Goal: Information Seeking & Learning: Learn about a topic

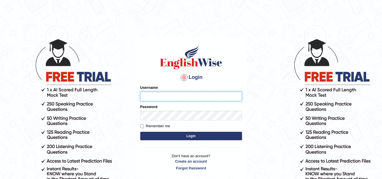
click at [165, 95] on input "Username" at bounding box center [191, 97] width 102 height 10
type input "alvin42"
click at [142, 127] on input "Remember me" at bounding box center [142, 127] width 4 height 4
checkbox input "true"
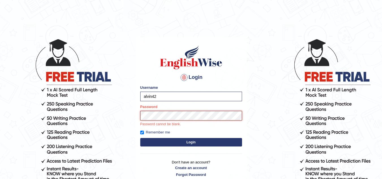
click at [140, 138] on button "Login" at bounding box center [191, 142] width 102 height 8
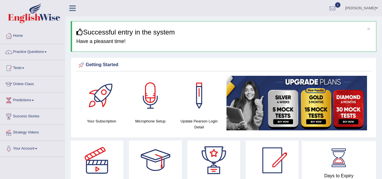
click at [28, 84] on link "Online Class" at bounding box center [32, 83] width 65 height 14
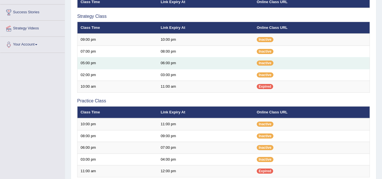
scroll to position [113, 0]
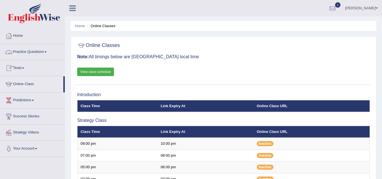
click at [46, 53] on link "Practice Questions" at bounding box center [32, 51] width 65 height 14
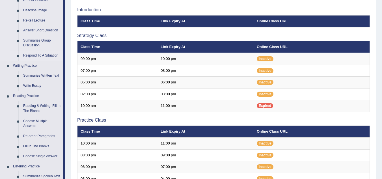
scroll to position [142, 0]
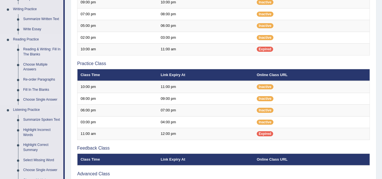
click at [42, 51] on link "Reading & Writing: Fill In The Blanks" at bounding box center [42, 51] width 43 height 15
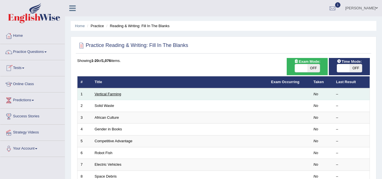
click at [117, 95] on link "Vertical Farming" at bounding box center [108, 94] width 27 height 4
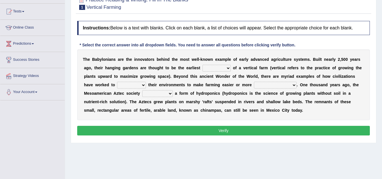
click at [228, 68] on select "prototype failure discredit protocol" at bounding box center [217, 68] width 28 height 7
select select "prototype"
click at [203, 65] on select "prototype failure discredit protocol" at bounding box center [217, 68] width 28 height 7
click at [143, 85] on select "manipulate escape respect disarrange" at bounding box center [131, 85] width 29 height 7
select select "manipulate"
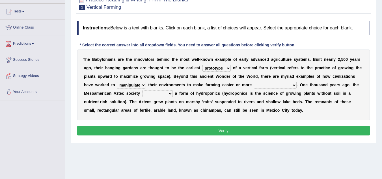
click at [117, 82] on select "manipulate escape respect disarrange" at bounding box center [131, 85] width 29 height 7
click at [294, 85] on select "productive constructive connective counterproductive" at bounding box center [275, 85] width 43 height 7
select select "productive"
click at [254, 82] on select "productive constructive connective counterproductive" at bounding box center [275, 85] width 43 height 7
click at [169, 94] on select "domineered volunteered pioneered engineered" at bounding box center [157, 93] width 31 height 7
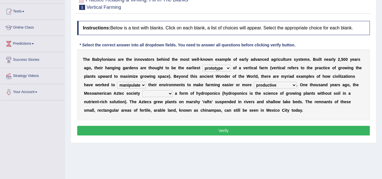
select select "pioneered"
click at [142, 90] on select "domineered volunteered pioneered engineered" at bounding box center [157, 93] width 31 height 7
click at [259, 129] on button "Verify" at bounding box center [223, 131] width 293 height 10
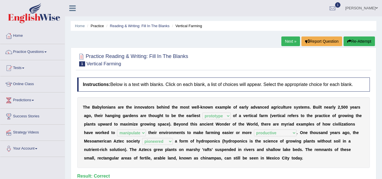
click at [283, 41] on link "Next »" at bounding box center [291, 42] width 19 height 10
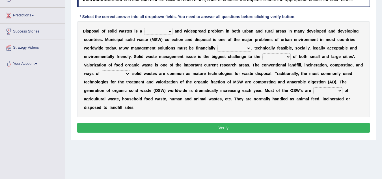
click at [170, 32] on select "slanting stinging stalling shafting" at bounding box center [158, 31] width 28 height 7
click at [170, 33] on select "slanting stinging stalling shafting" at bounding box center [158, 31] width 28 height 7
select select "slanting"
click at [144, 28] on select "slanting stinging stalling shafting" at bounding box center [158, 31] width 28 height 7
click at [249, 48] on select "unattainable sustainable objectionable treasonable" at bounding box center [235, 48] width 34 height 7
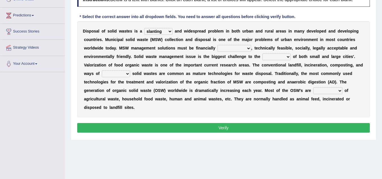
select select "unattainable"
click at [218, 45] on select "unattainable sustainable objectionable treasonable" at bounding box center [235, 48] width 34 height 7
click at [288, 57] on select "plants culture authorities history" at bounding box center [277, 56] width 28 height 7
select select "authorities"
click at [263, 53] on select "plants culture authorities history" at bounding box center [277, 56] width 28 height 7
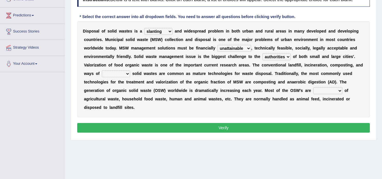
click at [128, 73] on select "reserving preserving deserving handling" at bounding box center [116, 73] width 28 height 7
select select "handling"
click at [102, 70] on select "reserving preserving deserving handling" at bounding box center [116, 73] width 28 height 7
click at [341, 90] on select "composed disposed composing disposing" at bounding box center [328, 90] width 29 height 7
select select "composed"
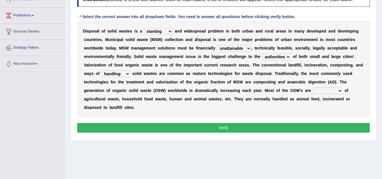
click at [314, 87] on select "composed disposed composing disposing" at bounding box center [328, 90] width 29 height 7
click at [289, 126] on button "Verify" at bounding box center [223, 128] width 293 height 10
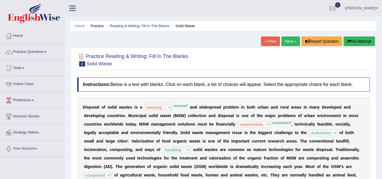
click at [362, 38] on button "Re-Attempt" at bounding box center [359, 42] width 31 height 10
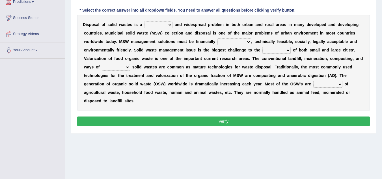
click at [170, 25] on select "slanting stinging stalling shafting" at bounding box center [158, 25] width 28 height 7
select select "stinging"
click at [144, 22] on select "slanting stinging stalling shafting" at bounding box center [158, 25] width 28 height 7
click at [249, 42] on select "unattainable sustainable objectionable treasonable" at bounding box center [235, 41] width 34 height 7
select select "sustainable"
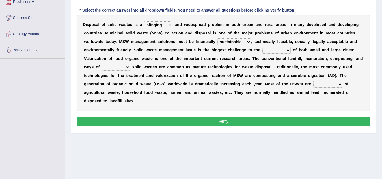
click at [218, 38] on select "unattainable sustainable objectionable treasonable" at bounding box center [235, 41] width 34 height 7
click at [288, 49] on select "plants culture authorities history" at bounding box center [277, 50] width 28 height 7
select select "authorities"
click at [263, 47] on select "plants culture authorities history" at bounding box center [277, 50] width 28 height 7
click at [128, 68] on select "reserving preserving deserving handling" at bounding box center [116, 67] width 28 height 7
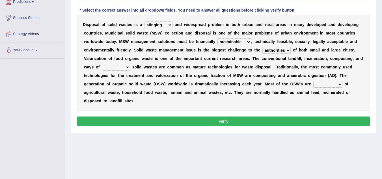
select select "handling"
click at [102, 64] on select "reserving preserving deserving handling" at bounding box center [116, 67] width 28 height 7
click at [339, 84] on select "composed disposed composing disposing" at bounding box center [328, 84] width 29 height 7
click at [281, 110] on div "D i s p o s a l o f s o l i d w a s t e s i s a slanting stinging stalling shaf…" at bounding box center [223, 63] width 293 height 96
click at [340, 85] on select "composed disposed composing disposing" at bounding box center [328, 84] width 29 height 7
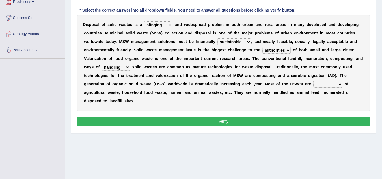
select select "composed"
click at [314, 81] on select "composed disposed composing disposing" at bounding box center [328, 84] width 29 height 7
click at [299, 120] on button "Verify" at bounding box center [223, 122] width 293 height 10
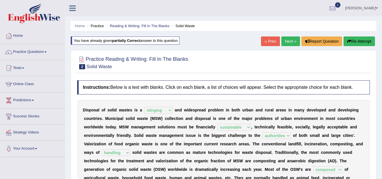
click at [286, 42] on link "Next »" at bounding box center [291, 42] width 19 height 10
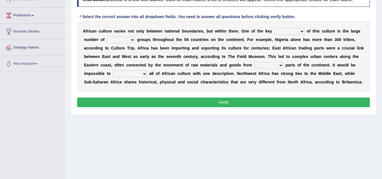
click at [302, 33] on select "conjectures features issues doubts" at bounding box center [290, 31] width 30 height 7
select select "features"
click at [275, 28] on select "conjectures features issues doubts" at bounding box center [290, 31] width 30 height 7
click at [133, 40] on select "ethic ethnic eugenic epic" at bounding box center [121, 40] width 28 height 7
select select "ethic"
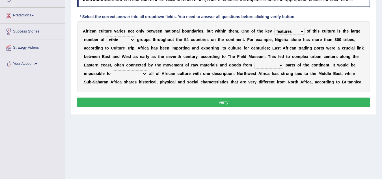
click at [107, 37] on select "ethic ethnic eugenic epic" at bounding box center [121, 40] width 28 height 7
click at [281, 66] on select "forelocked interlocked unlocked landlocked" at bounding box center [268, 65] width 29 height 7
select select "interlocked"
click at [254, 62] on select "forelocked interlocked unlocked landlocked" at bounding box center [268, 65] width 29 height 7
click at [146, 74] on select "characterize conceptualize symbolize synthesize" at bounding box center [130, 73] width 34 height 7
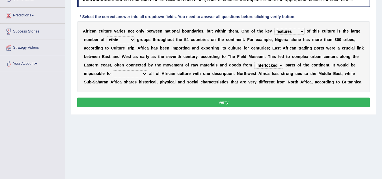
select select "symbolize"
click at [113, 70] on select "characterize conceptualize symbolize synthesize" at bounding box center [130, 73] width 34 height 7
click at [170, 98] on button "Verify" at bounding box center [223, 103] width 293 height 10
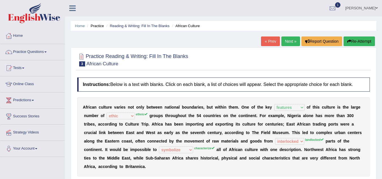
click at [354, 39] on button "Re-Attempt" at bounding box center [359, 42] width 31 height 10
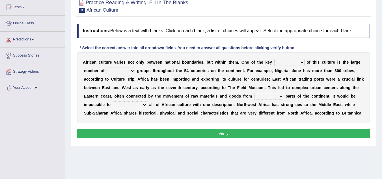
click at [302, 63] on select "conjectures features issues doubts" at bounding box center [290, 62] width 30 height 7
select select "features"
click at [275, 59] on select "conjectures features issues doubts" at bounding box center [290, 62] width 30 height 7
click at [133, 70] on select "ethic ethnic eugenic epic" at bounding box center [121, 71] width 28 height 7
select select "ethnic"
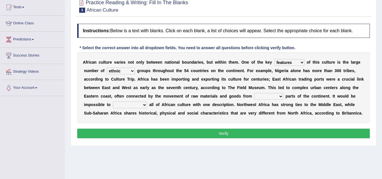
click at [107, 68] on select "ethic ethnic eugenic epic" at bounding box center [121, 71] width 28 height 7
click at [279, 96] on select "forelocked interlocked unlocked landlocked" at bounding box center [268, 96] width 29 height 7
select select "landlocked"
click at [254, 93] on select "forelocked interlocked unlocked landlocked" at bounding box center [268, 96] width 29 height 7
click at [144, 105] on select "characterize conceptualize symbolize synthesize" at bounding box center [130, 105] width 34 height 7
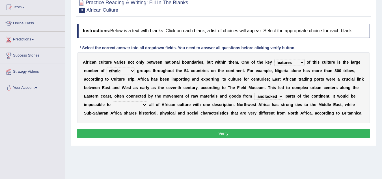
select select "characterize"
click at [113, 102] on select "characterize conceptualize symbolize synthesize" at bounding box center [130, 105] width 34 height 7
click at [251, 132] on button "Verify" at bounding box center [223, 134] width 293 height 10
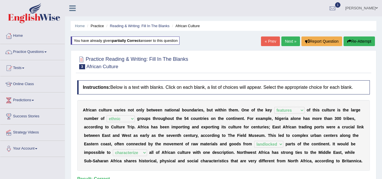
drag, startPoint x: 359, startPoint y: 42, endPoint x: 281, endPoint y: 65, distance: 81.6
click at [281, 65] on div "Home Practice Reading & Writing: Fill In The Blanks African Culture You have al…" at bounding box center [223, 141] width 317 height 283
click at [290, 43] on link "Next »" at bounding box center [291, 42] width 19 height 10
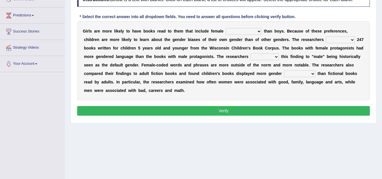
click at [258, 31] on select "protagonists cosmogonists agonists expressionists" at bounding box center [244, 31] width 36 height 7
select select "expressionists"
click at [226, 28] on select "protagonists cosmogonists agonists expressionists" at bounding box center [244, 31] width 36 height 7
click at [353, 40] on select "hydrolyzed paralyzed catalyzed analyzed" at bounding box center [340, 40] width 29 height 7
select select "analyzed"
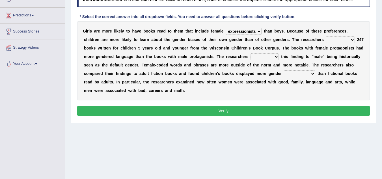
click at [326, 37] on select "hydrolyzed paralyzed catalyzed analyzed" at bounding box center [340, 40] width 29 height 7
click at [276, 57] on select "contribute tribute distribute attribute" at bounding box center [265, 56] width 28 height 7
select select "tribute"
click at [251, 53] on select "contribute tribute distribute attribute" at bounding box center [265, 56] width 28 height 7
click at [312, 73] on select "stereotypes teletypes prototypes electrotypes" at bounding box center [299, 73] width 31 height 7
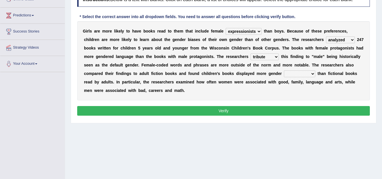
select select "stereotypes"
click at [284, 70] on select "stereotypes teletypes prototypes electrotypes" at bounding box center [299, 73] width 31 height 7
click at [275, 107] on button "Verify" at bounding box center [223, 111] width 293 height 10
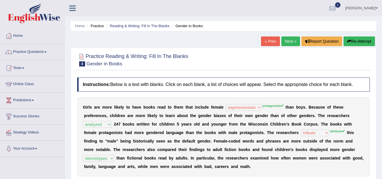
click at [356, 41] on button "Re-Attempt" at bounding box center [359, 42] width 31 height 10
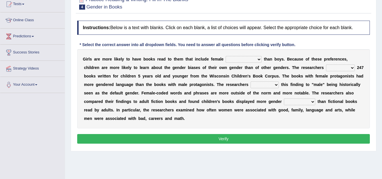
click at [260, 60] on select "protagonists cosmogonists agonists expressionists" at bounding box center [244, 59] width 36 height 7
click at [259, 60] on select "protagonists cosmogonists agonists expressionists" at bounding box center [244, 59] width 36 height 7
select select "protagonists"
click at [226, 56] on select "protagonists cosmogonists agonists expressionists" at bounding box center [244, 59] width 36 height 7
click at [353, 68] on select "hydrolyzed paralyzed catalyzed analyzed" at bounding box center [340, 68] width 29 height 7
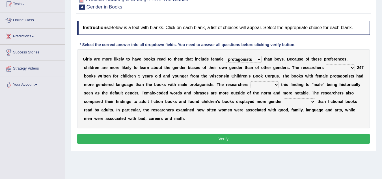
select select "analyzed"
click at [326, 65] on select "hydrolyzed paralyzed catalyzed analyzed" at bounding box center [340, 68] width 29 height 7
click at [277, 86] on select "contribute tribute distribute attribute" at bounding box center [265, 85] width 28 height 7
select select "attribute"
click at [251, 82] on select "contribute tribute distribute attribute" at bounding box center [265, 85] width 28 height 7
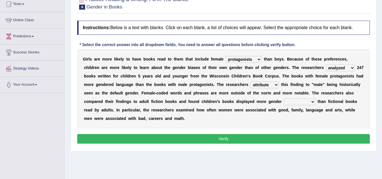
click at [315, 102] on select "stereotypes teletypes prototypes electrotypes" at bounding box center [299, 102] width 31 height 7
select select "stereotypes"
click at [284, 99] on select "stereotypes teletypes prototypes electrotypes" at bounding box center [299, 102] width 31 height 7
click at [285, 138] on button "Verify" at bounding box center [223, 139] width 293 height 10
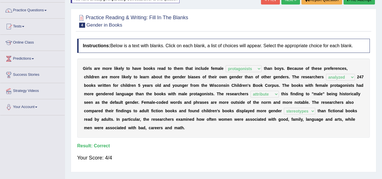
scroll to position [7, 0]
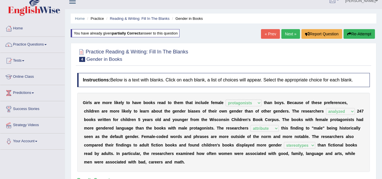
click at [285, 35] on link "Next »" at bounding box center [291, 34] width 19 height 10
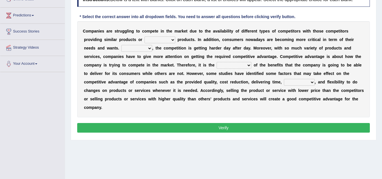
click at [171, 41] on select "constitution restitution substitution institution" at bounding box center [160, 40] width 31 height 7
select select "substitution"
click at [145, 37] on select "constitution restitution substitution institution" at bounding box center [160, 40] width 31 height 7
click at [151, 49] on select "However Instead Additionally Therefore" at bounding box center [136, 48] width 31 height 7
select select "However"
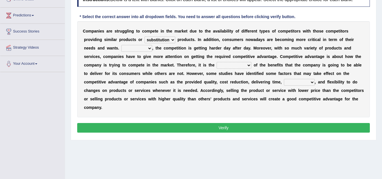
click at [121, 45] on select "However Instead Additionally Therefore" at bounding box center [136, 48] width 31 height 7
click at [249, 67] on select "dissemination ordination determination incarnation" at bounding box center [234, 65] width 35 height 7
select select "determination"
click at [217, 62] on select "dissemination ordination determination incarnation" at bounding box center [234, 65] width 35 height 7
click at [312, 82] on select "captivation aggregation deprivation innovation" at bounding box center [299, 82] width 31 height 7
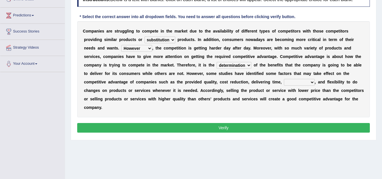
select select "innovation"
click at [284, 79] on select "captivation aggregation deprivation innovation" at bounding box center [299, 82] width 31 height 7
click at [222, 134] on div "Instructions: Below is a text with blanks. Click on each blank, a list of choic…" at bounding box center [224, 63] width 296 height 147
click at [227, 129] on button "Verify" at bounding box center [223, 128] width 293 height 10
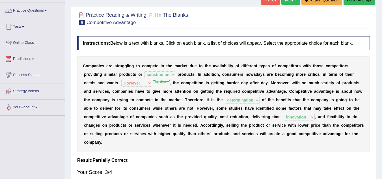
scroll to position [28, 0]
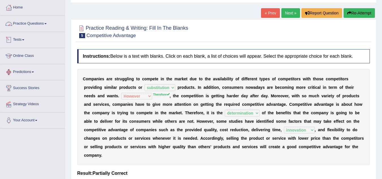
click at [47, 23] on span at bounding box center [45, 23] width 2 height 1
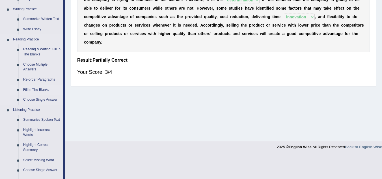
scroll to position [170, 0]
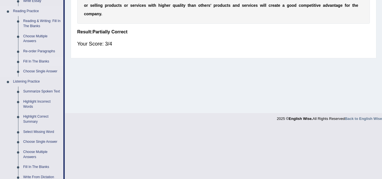
click at [45, 91] on link "Summarize Spoken Text" at bounding box center [42, 92] width 43 height 10
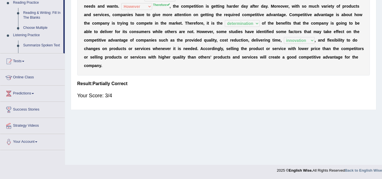
scroll to position [118, 0]
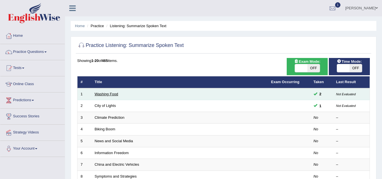
click at [102, 94] on link "Washing Food" at bounding box center [106, 94] width 23 height 4
